Goal: Check status: Check status

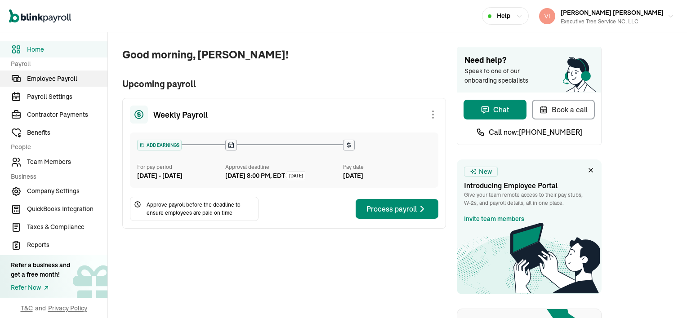
click at [49, 80] on span "Employee Payroll" at bounding box center [67, 78] width 80 height 9
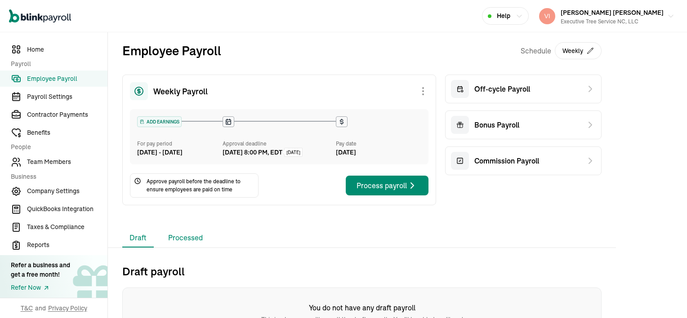
click at [191, 248] on li "Processed" at bounding box center [185, 238] width 49 height 19
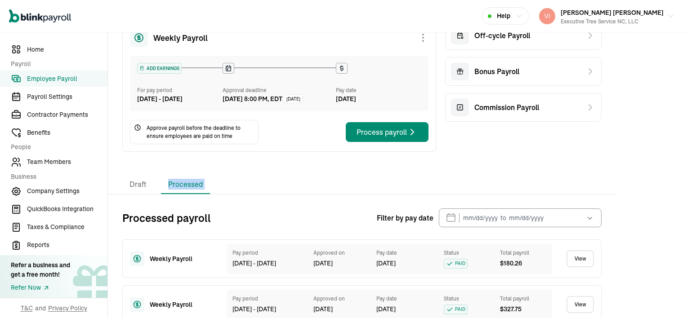
scroll to position [135, 0]
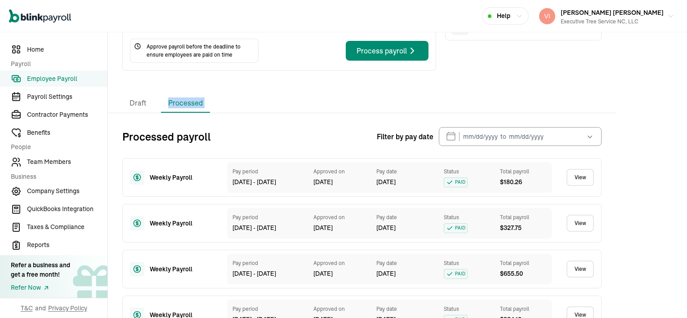
click at [586, 185] on link "View" at bounding box center [579, 177] width 27 height 17
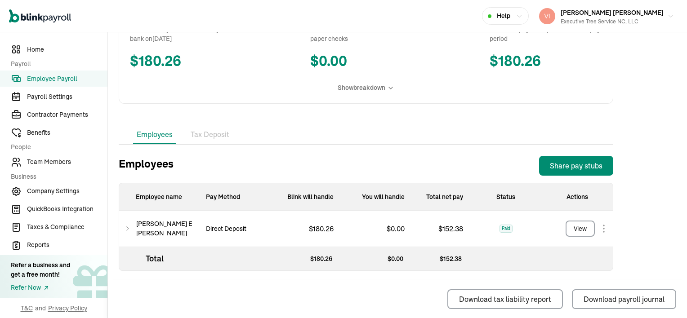
scroll to position [197, 0]
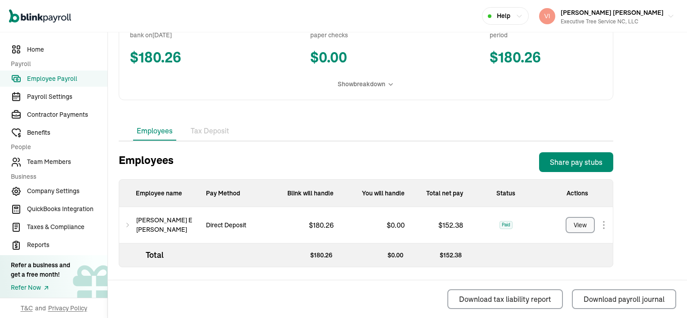
click at [584, 223] on div "View" at bounding box center [580, 225] width 13 height 9
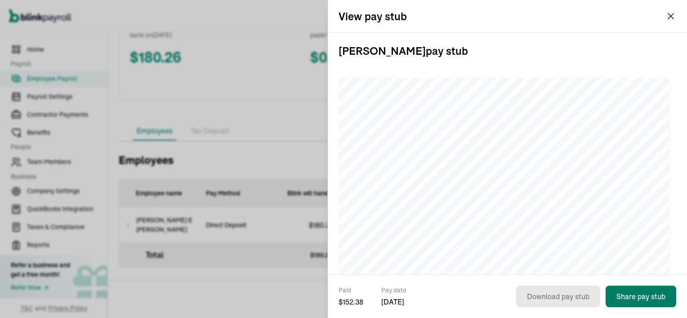
click at [636, 297] on button "Share pay stub" at bounding box center [640, 297] width 71 height 22
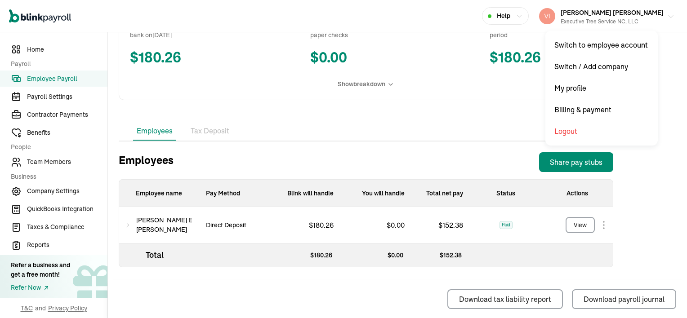
click at [669, 17] on button "[PERSON_NAME] [PERSON_NAME] Executive Tree Service NC, LLC" at bounding box center [606, 16] width 142 height 22
